Goal: Task Accomplishment & Management: Use online tool/utility

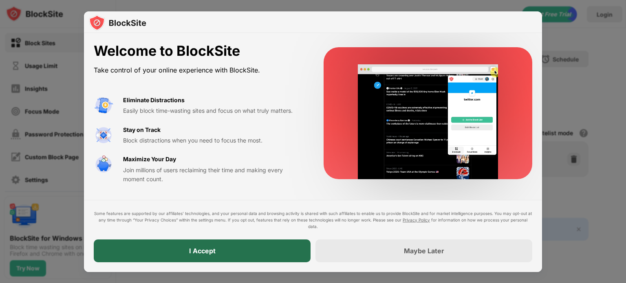
click at [178, 255] on div "I Accept" at bounding box center [202, 250] width 217 height 23
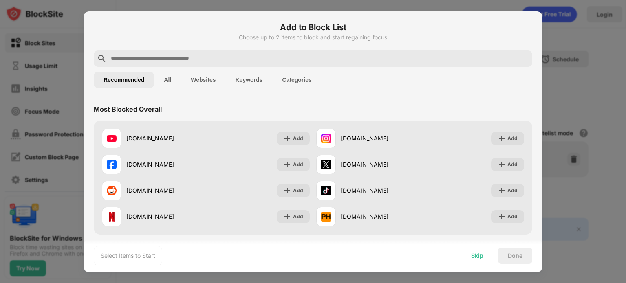
click at [474, 255] on div "Skip" at bounding box center [477, 256] width 12 height 7
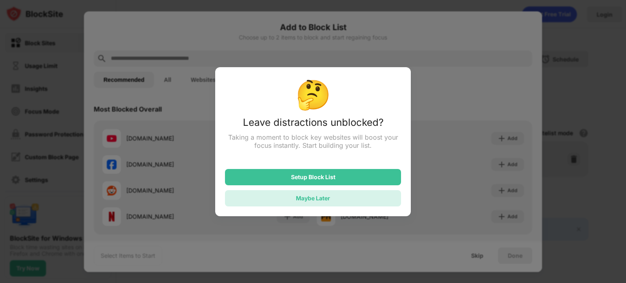
click at [308, 203] on div "Maybe Later" at bounding box center [313, 198] width 176 height 16
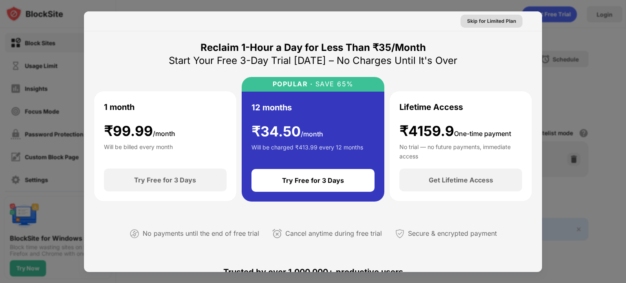
click at [484, 22] on div "Skip for Limited Plan" at bounding box center [491, 21] width 49 height 8
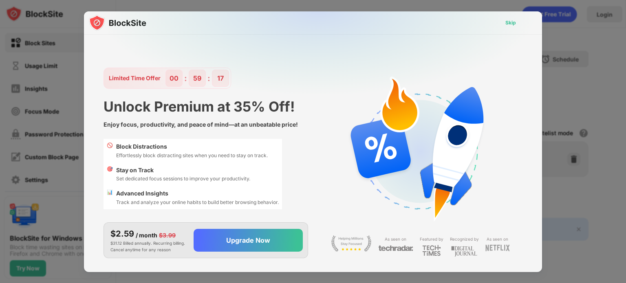
click at [506, 22] on div "Skip" at bounding box center [510, 23] width 11 height 8
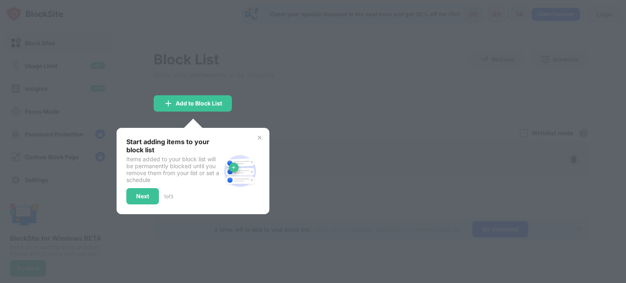
click at [368, 46] on div at bounding box center [313, 141] width 626 height 283
click at [272, 34] on div at bounding box center [313, 141] width 626 height 283
